Goal: Communication & Community: Connect with others

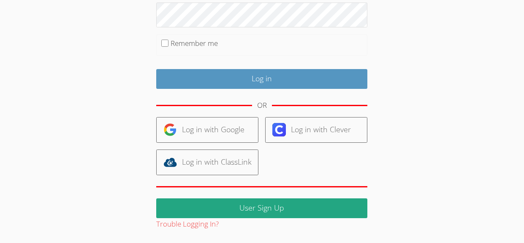
scroll to position [149, 0]
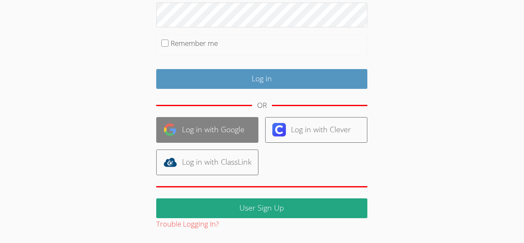
click at [190, 143] on link "Log in with Google" at bounding box center [207, 130] width 102 height 26
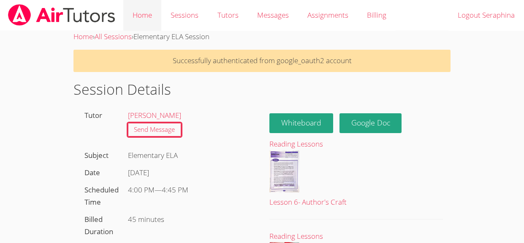
click at [147, 27] on link "Home" at bounding box center [142, 15] width 38 height 31
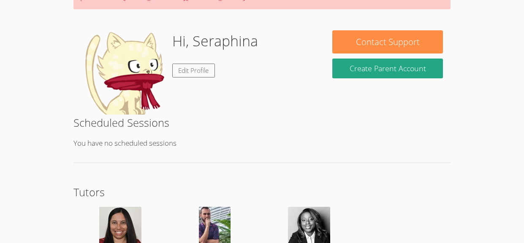
scroll to position [74, 0]
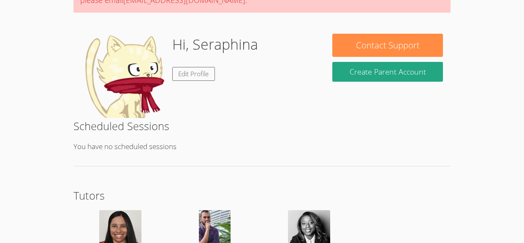
click at [115, 118] on img at bounding box center [123, 76] width 84 height 84
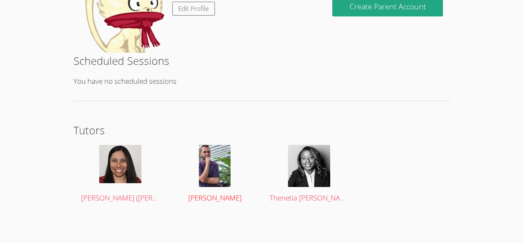
scroll to position [0, 0]
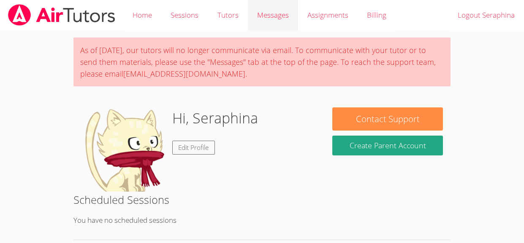
click at [289, 14] on span "Messages" at bounding box center [273, 15] width 32 height 10
